Goal: Check status

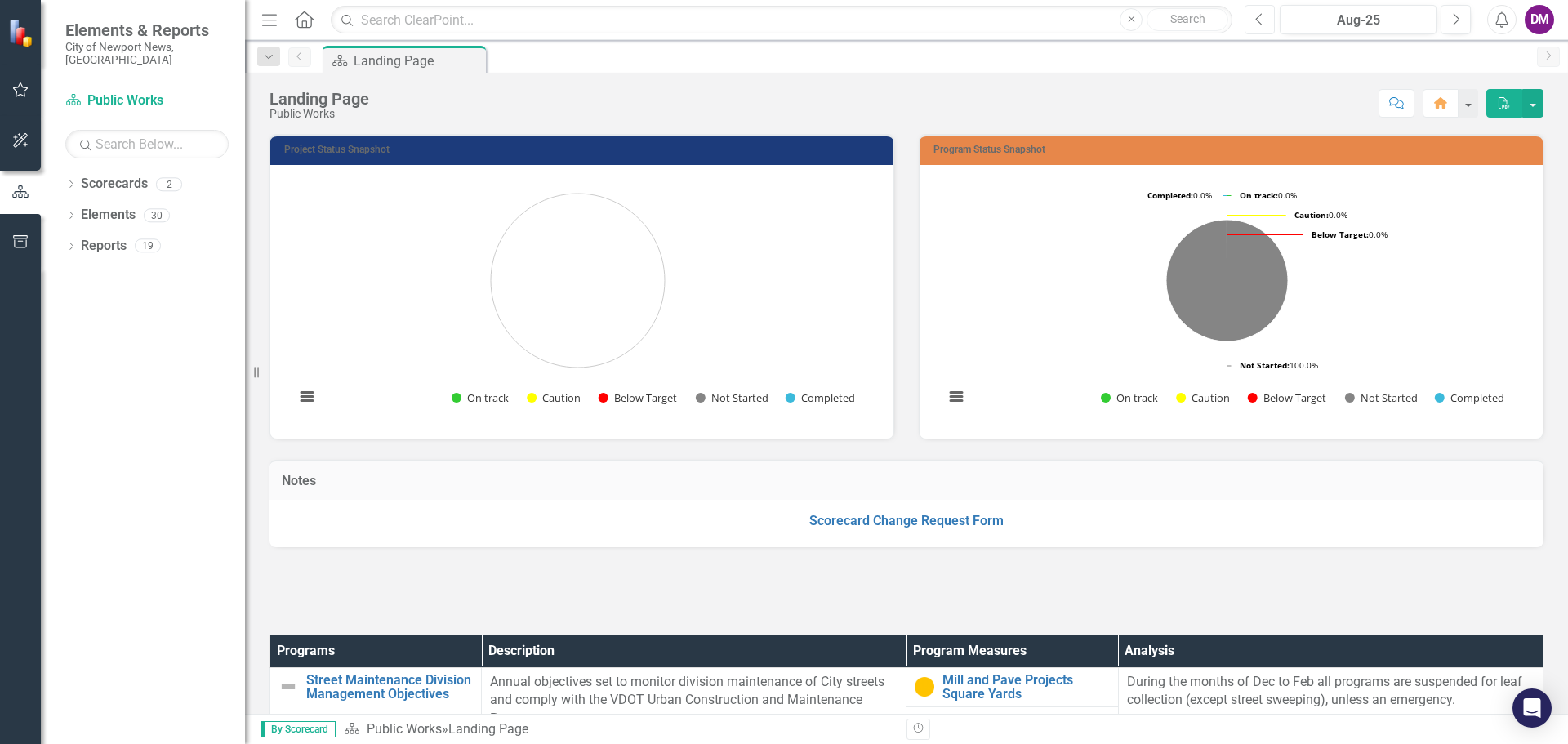
click at [1258, 14] on icon "Previous" at bounding box center [1260, 20] width 9 height 14
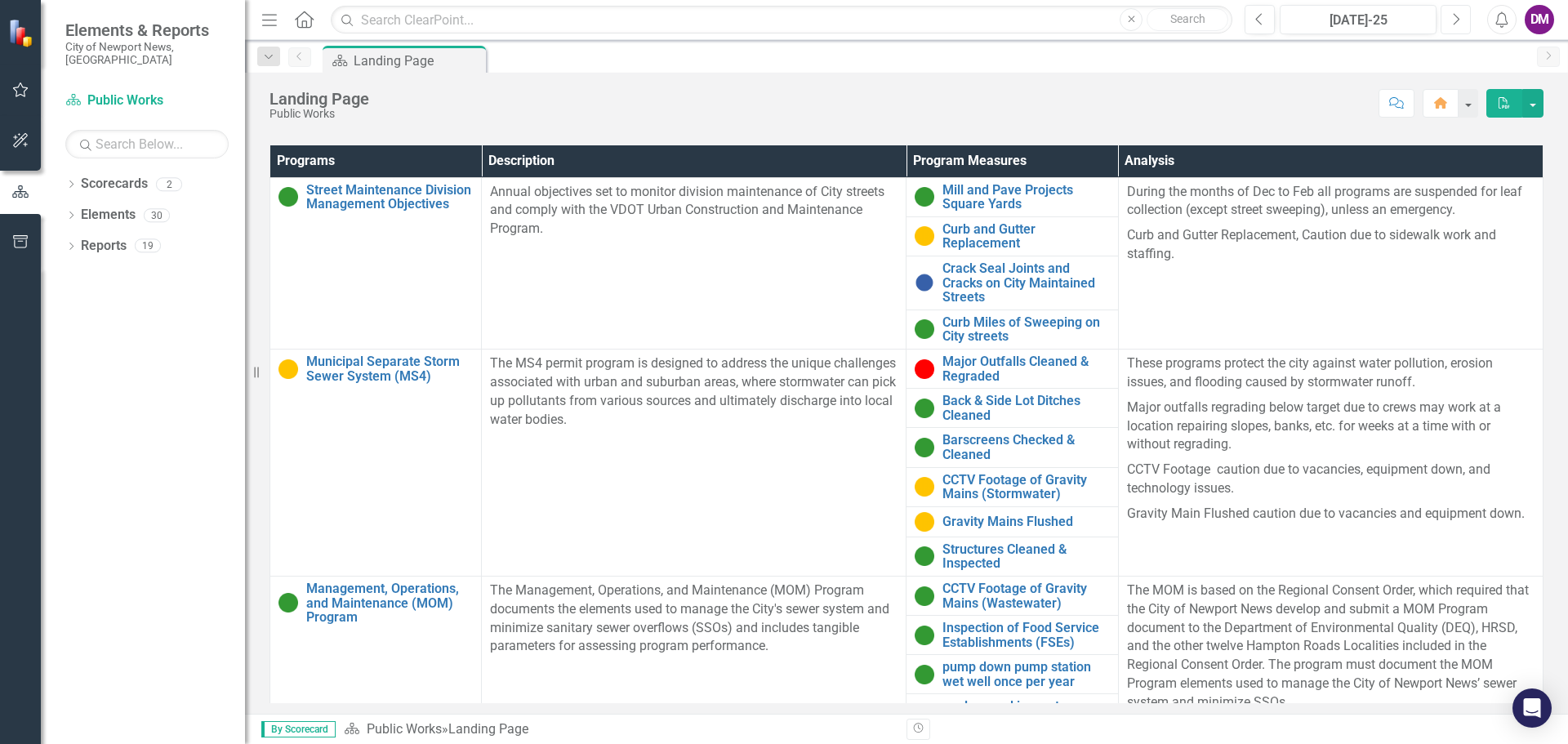
click at [1447, 22] on button "Next" at bounding box center [1456, 19] width 31 height 30
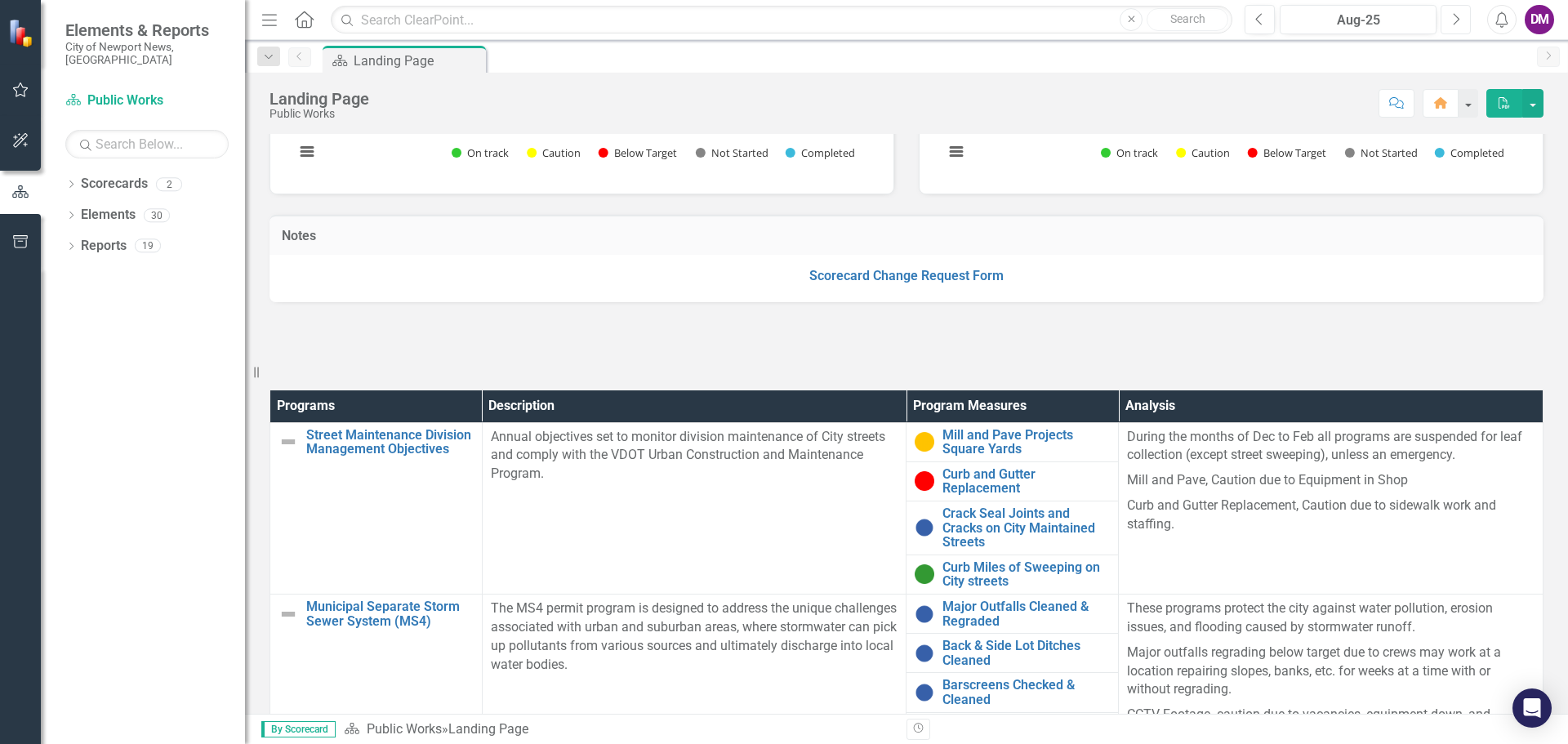
scroll to position [490, 0]
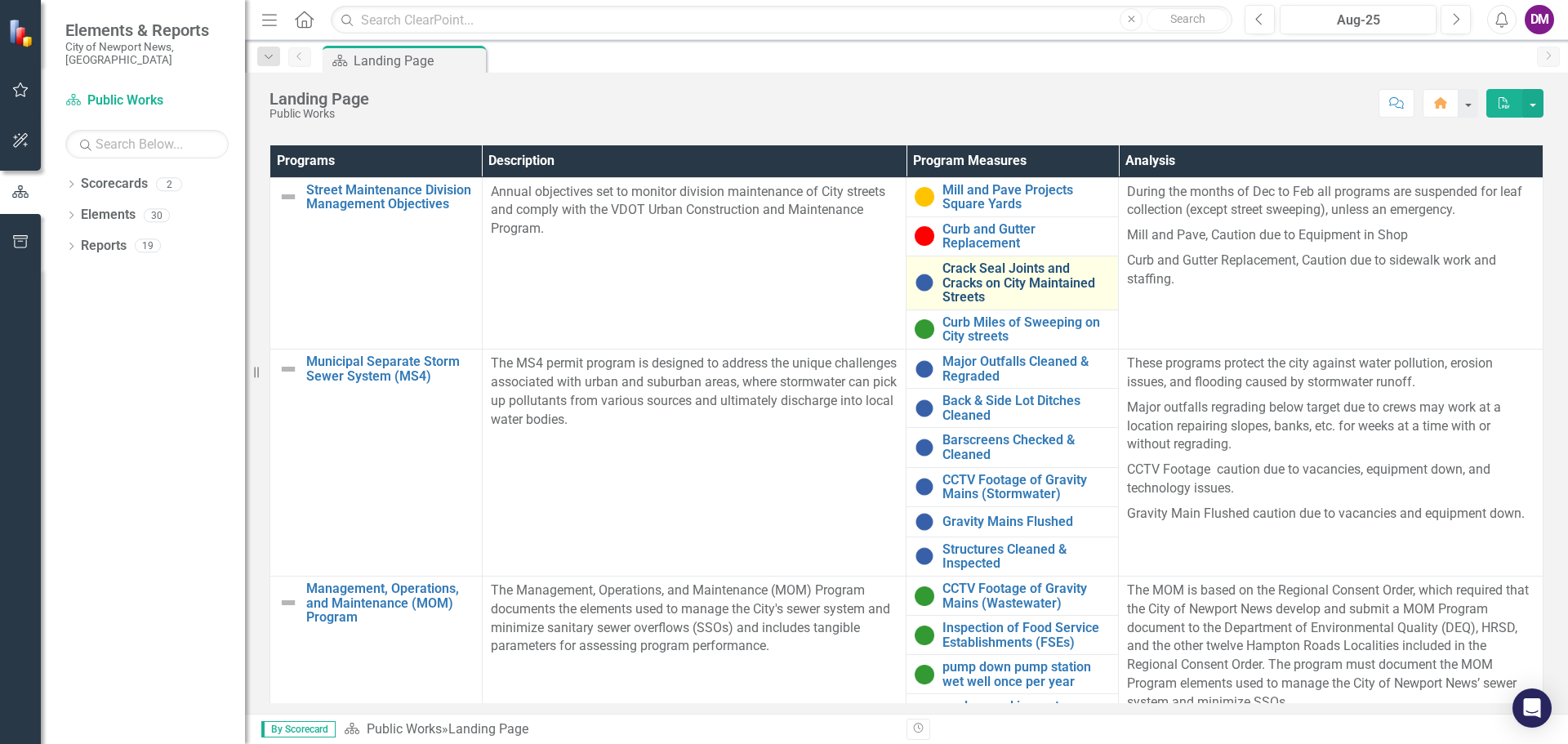
click at [1020, 268] on link "Crack Seal Joints and Cracks on City Maintained Streets" at bounding box center [1026, 283] width 167 height 43
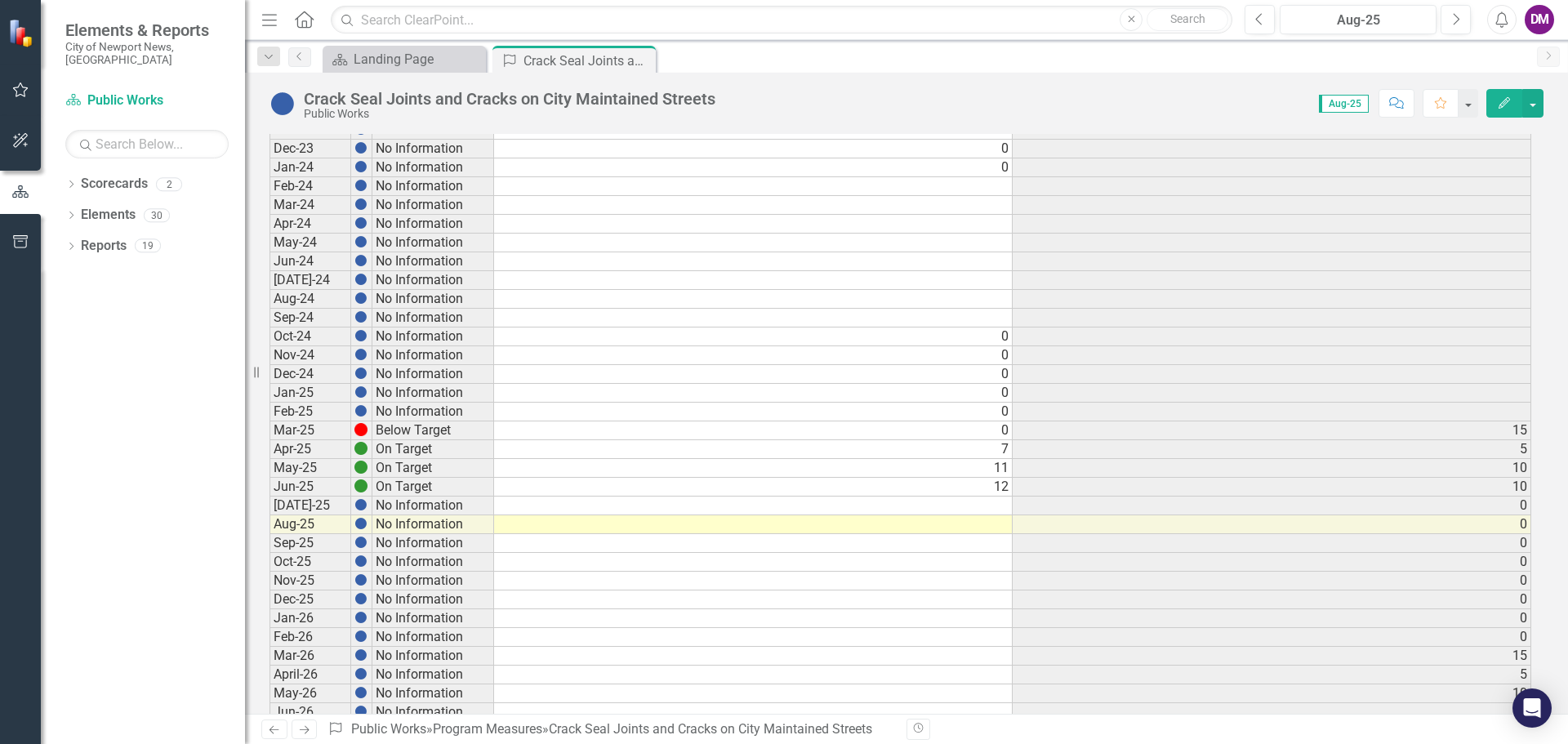
scroll to position [830, 0]
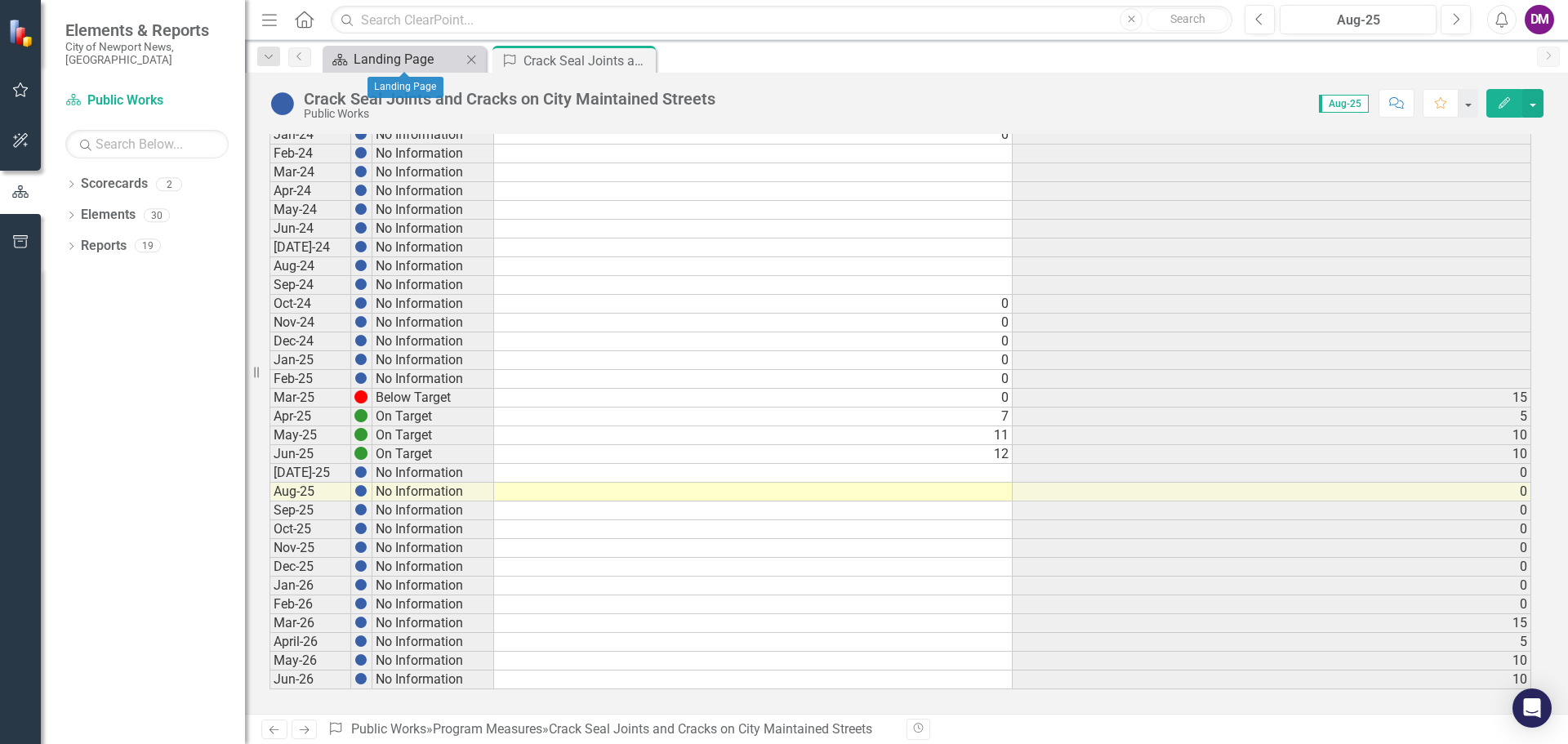
click at [399, 58] on div "Landing Page" at bounding box center [408, 59] width 108 height 21
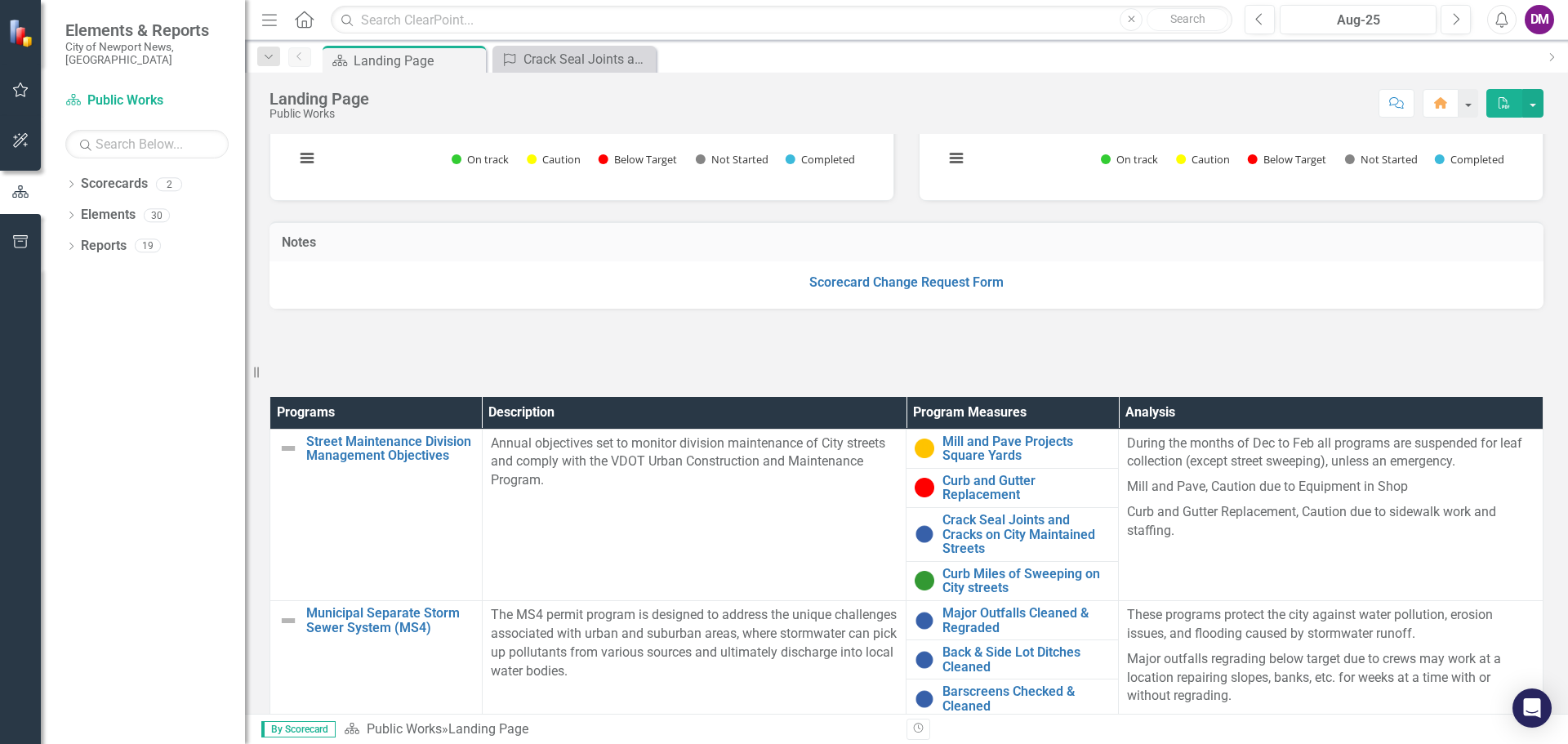
scroll to position [245, 0]
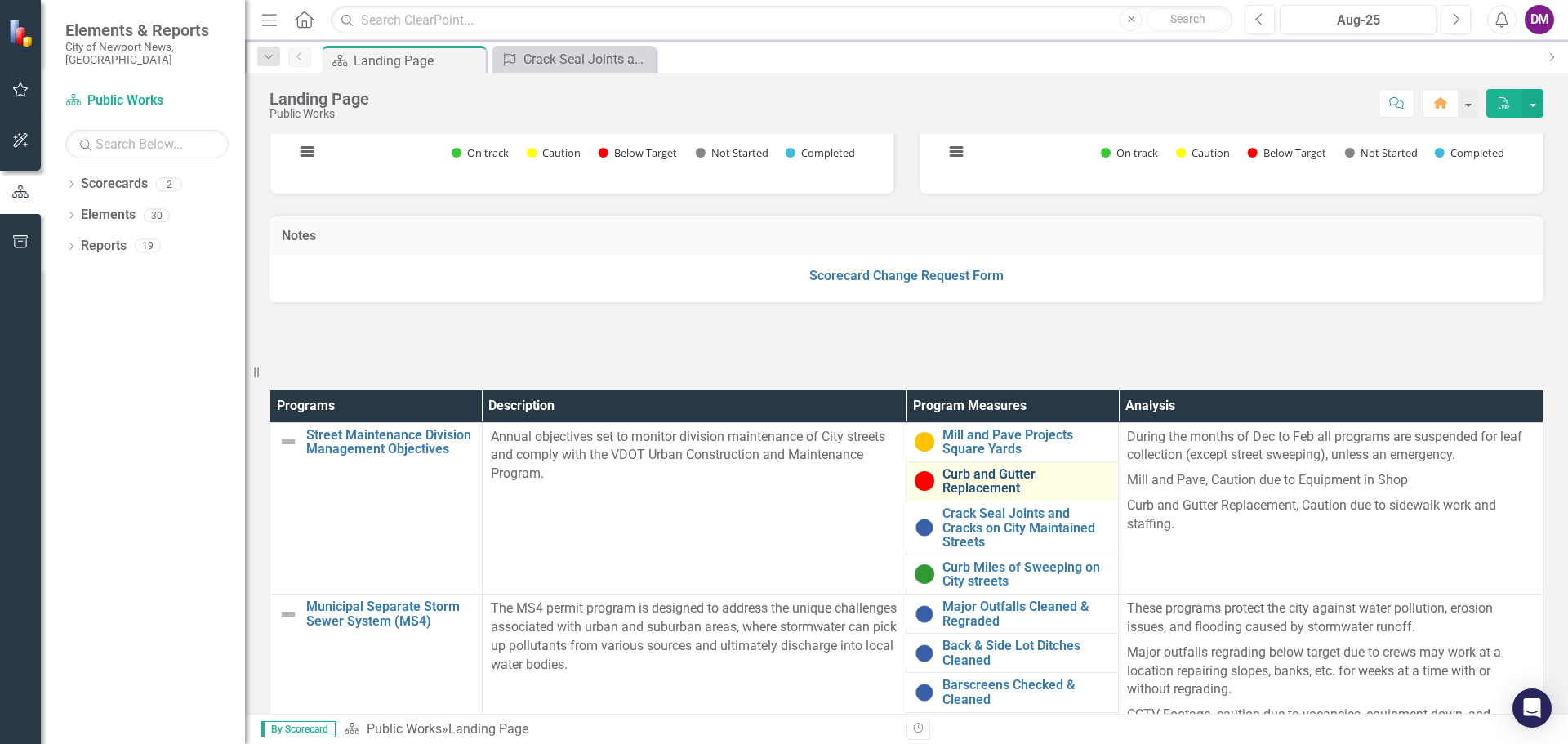
click at [977, 486] on link "Curb and Gutter Replacement" at bounding box center [1026, 482] width 167 height 29
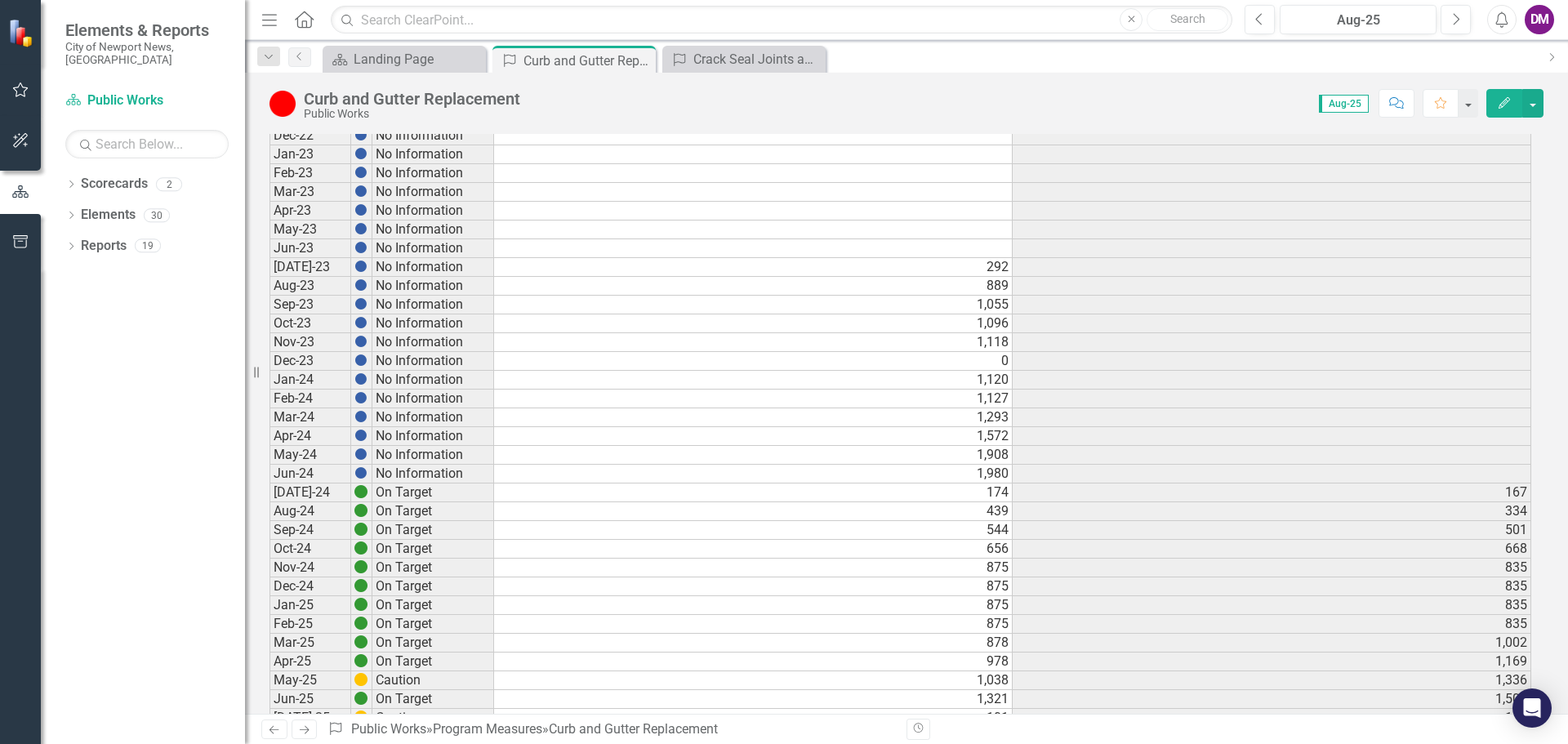
scroll to position [830, 0]
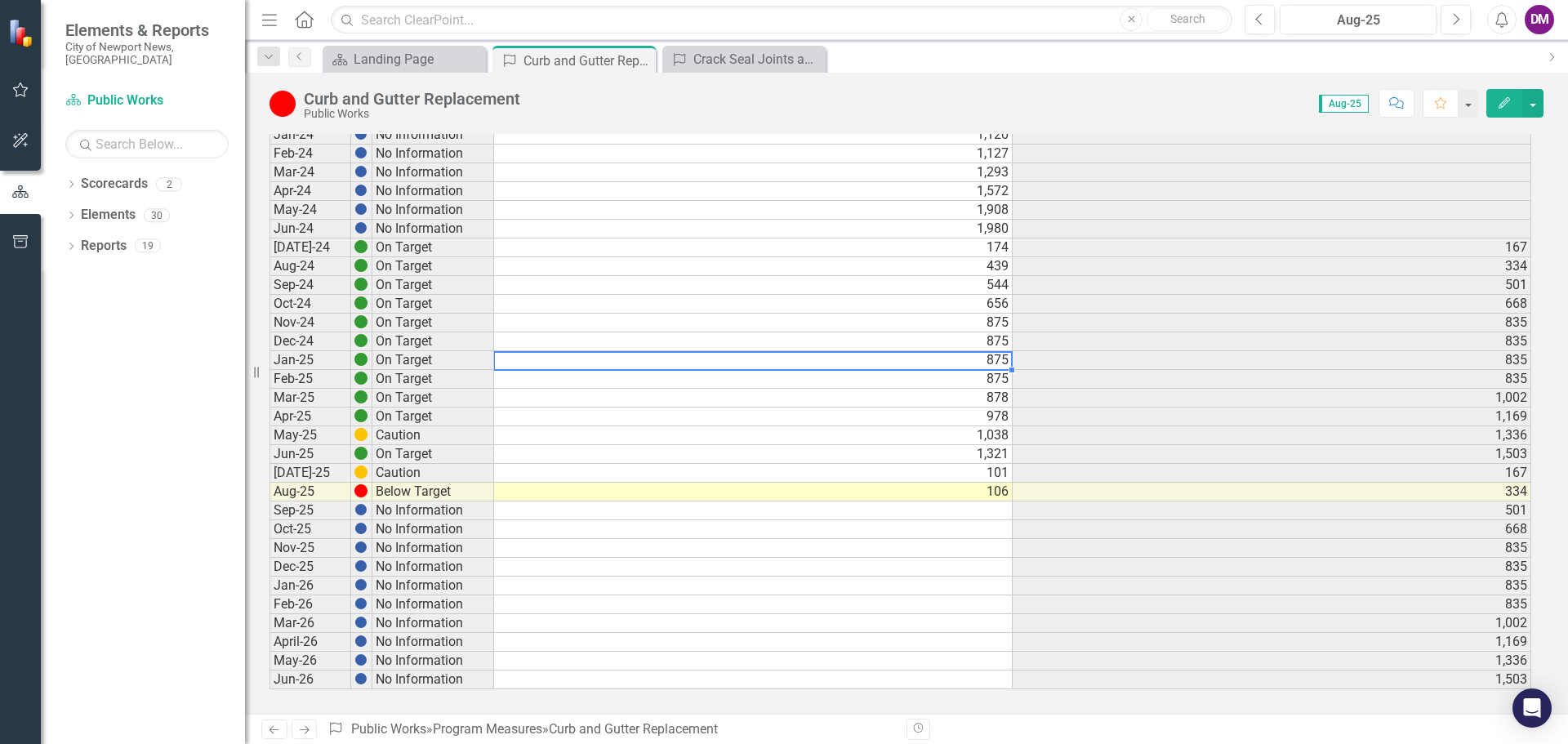
click at [916, 359] on td "875" at bounding box center [753, 360] width 518 height 19
click at [403, 55] on div "Landing Page" at bounding box center [408, 59] width 108 height 21
